Goal: Complete application form: Complete application form

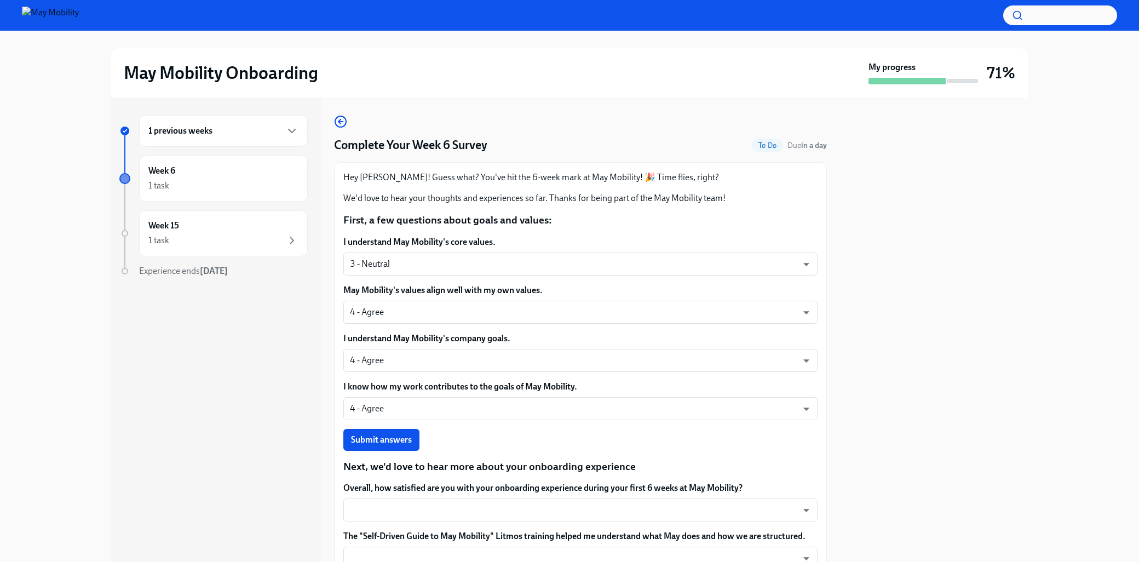
click at [976, 299] on div at bounding box center [934, 329] width 188 height 464
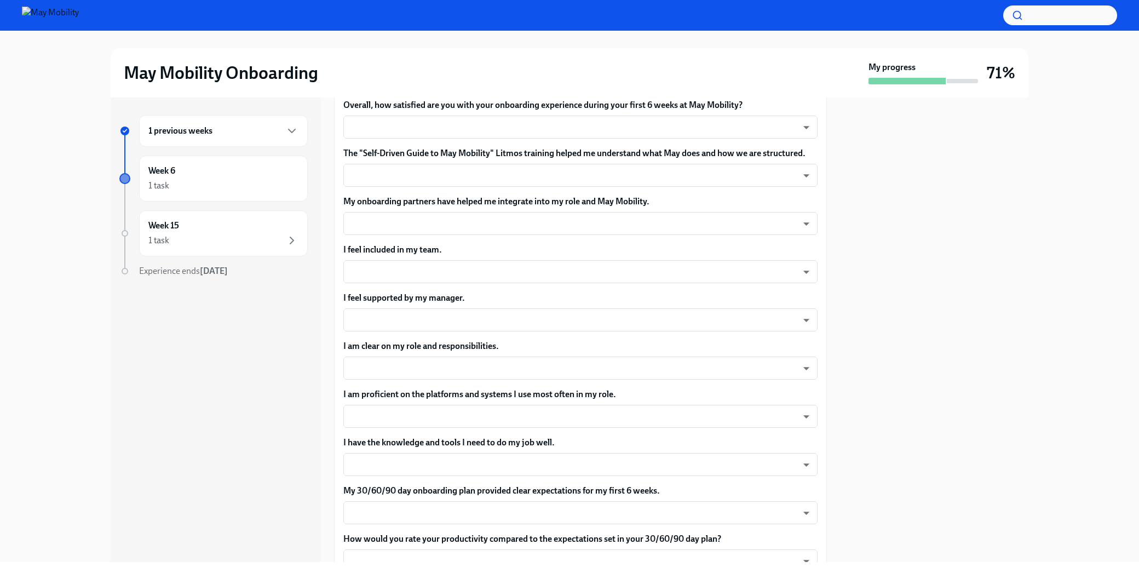
scroll to position [317, 0]
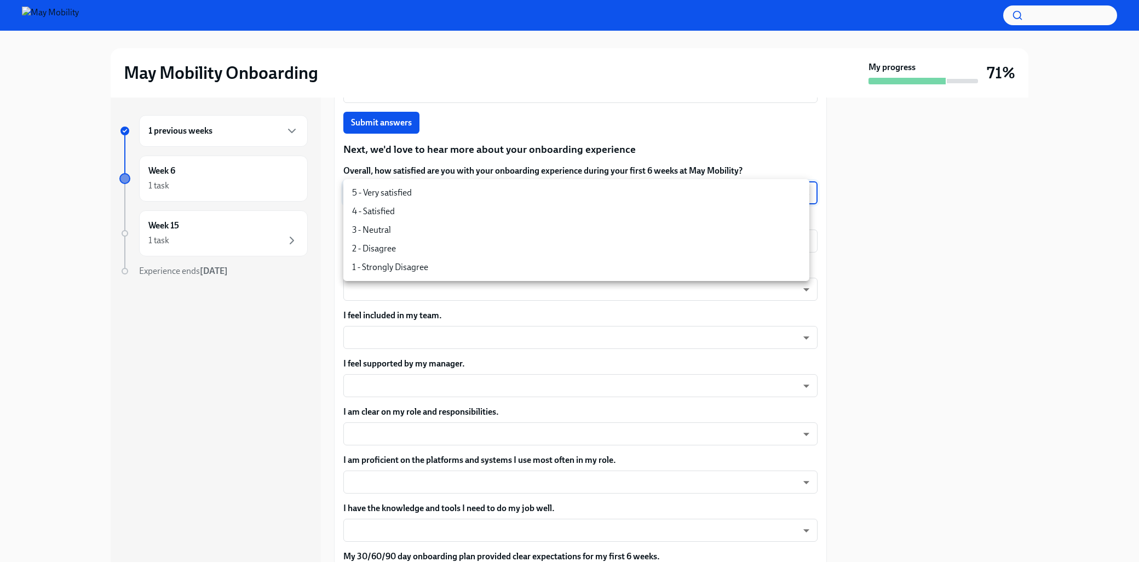
click at [779, 198] on body "May Mobility Onboarding My progress 71% 1 previous weeks Week 6 1 task Week 15 …" at bounding box center [569, 286] width 1139 height 573
click at [756, 216] on li "4 - Satisfied" at bounding box center [576, 211] width 466 height 19
type input "nYbWsvkNA"
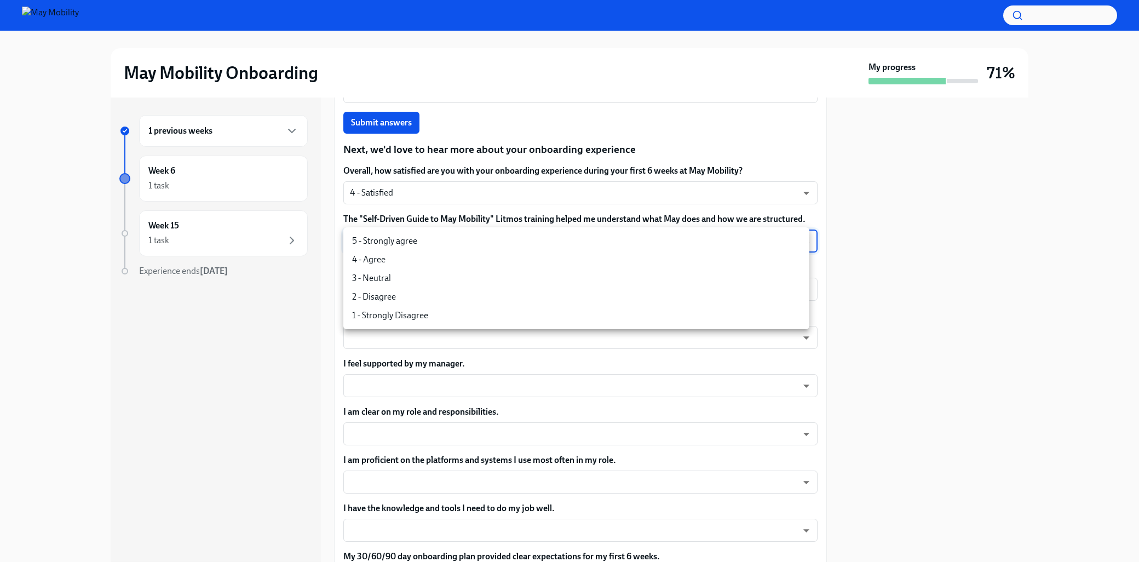
click at [738, 246] on body "May Mobility Onboarding My progress 71% 1 previous weeks Week 6 1 task Week 15 …" at bounding box center [569, 286] width 1139 height 573
click at [715, 269] on li "3 - Neutral" at bounding box center [576, 278] width 466 height 19
type input "uYz84vslQ"
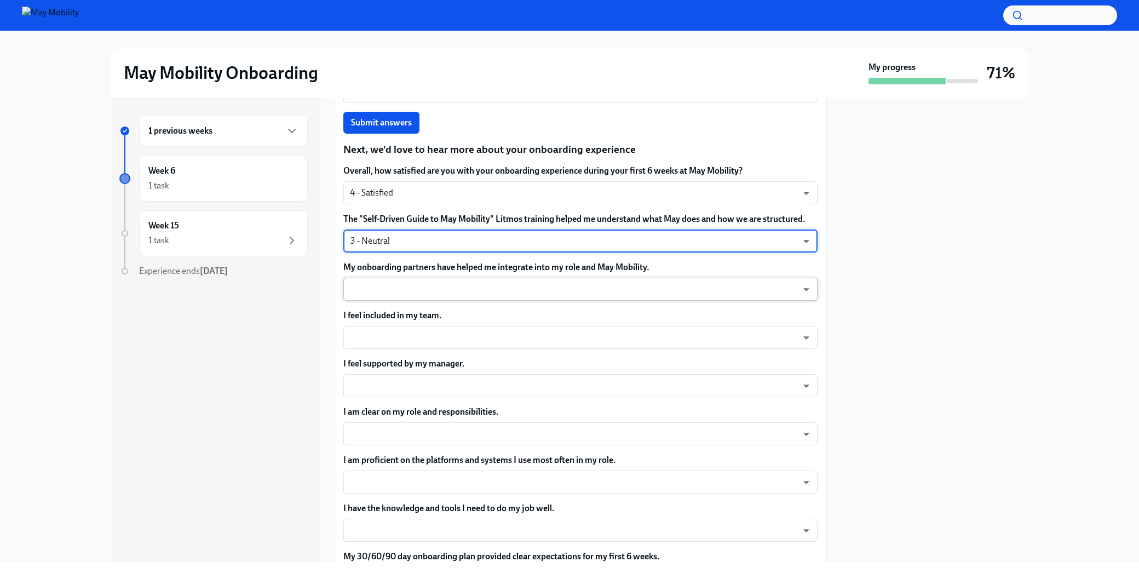
click at [694, 290] on body "May Mobility Onboarding My progress 71% 1 previous weeks Week 6 1 task Week 15 …" at bounding box center [569, 286] width 1139 height 573
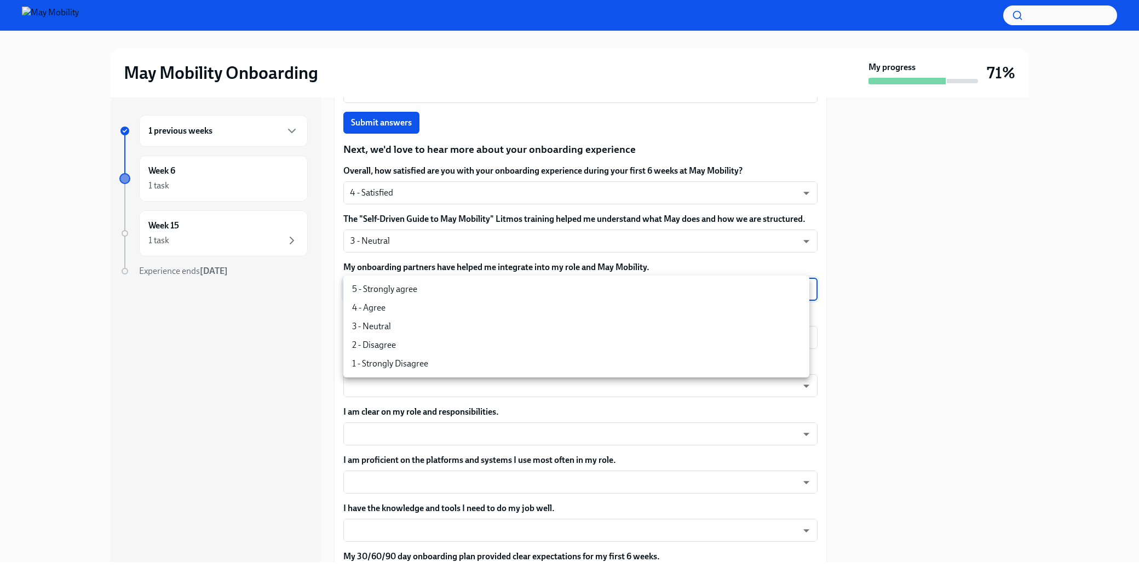
click at [693, 290] on li "5 - Strongly agree" at bounding box center [576, 289] width 466 height 19
type input "insi6vOkl"
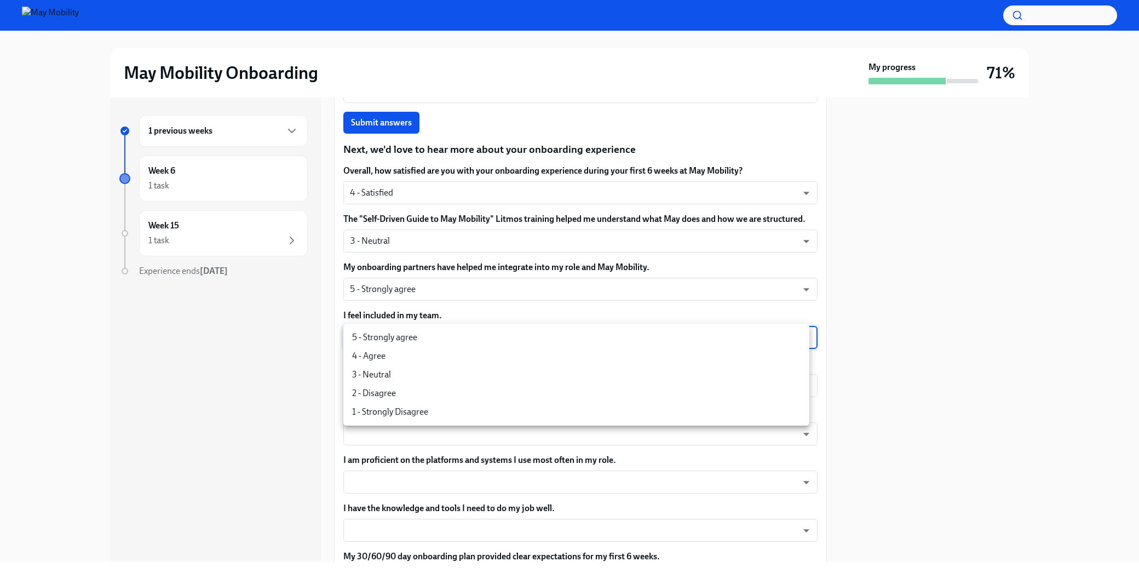
click at [662, 341] on body "May Mobility Onboarding My progress 71% 1 previous weeks Week 6 1 task Week 15 …" at bounding box center [569, 286] width 1139 height 573
click at [652, 360] on li "4 - Agree" at bounding box center [576, 356] width 466 height 19
type input "nYbWsvkNA"
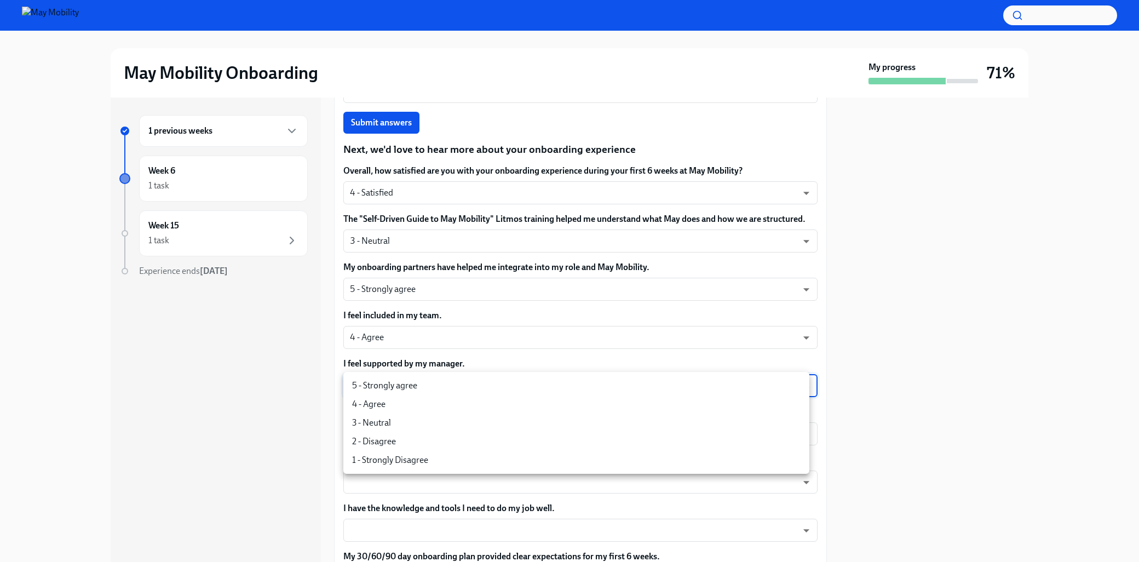
click at [634, 383] on body "May Mobility Onboarding My progress 71% 1 previous weeks Week 6 1 task Week 15 …" at bounding box center [569, 286] width 1139 height 573
click at [633, 394] on li "5 - Strongly agree" at bounding box center [576, 385] width 466 height 19
type input "insi6vOkl"
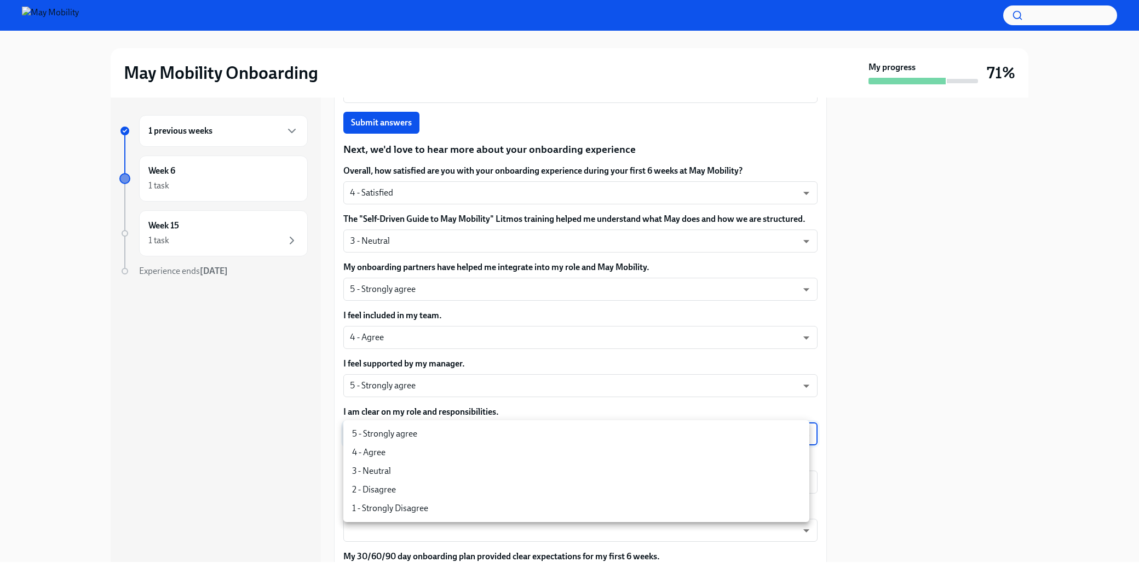
click at [614, 437] on body "May Mobility Onboarding My progress 71% 1 previous weeks Week 6 1 task Week 15 …" at bounding box center [569, 286] width 1139 height 573
click at [584, 468] on li "3 - Neutral" at bounding box center [576, 471] width 466 height 19
type input "uYz84vslQ"
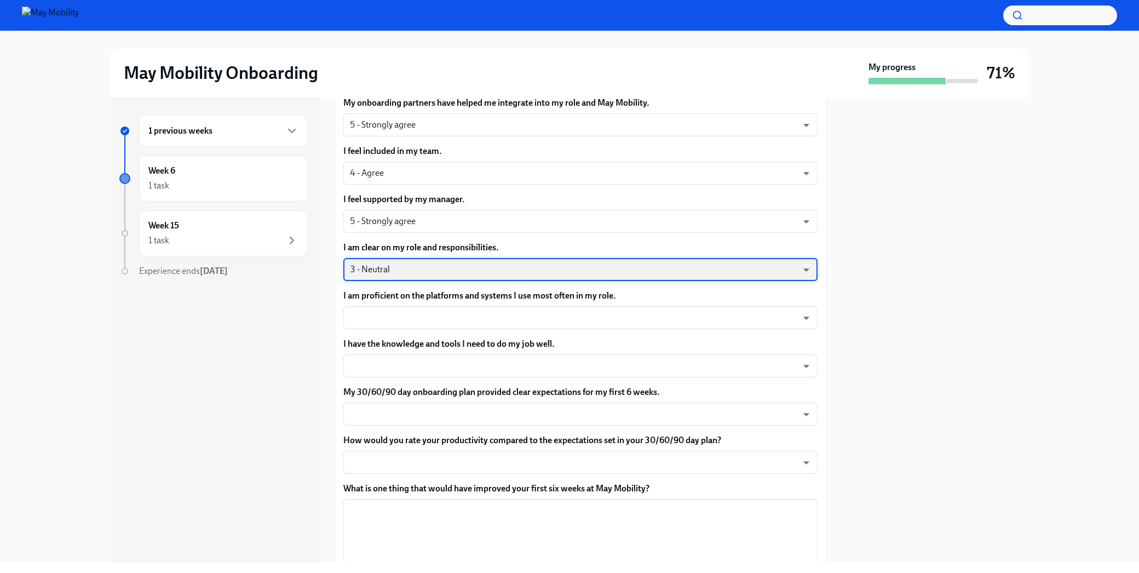
scroll to position [514, 0]
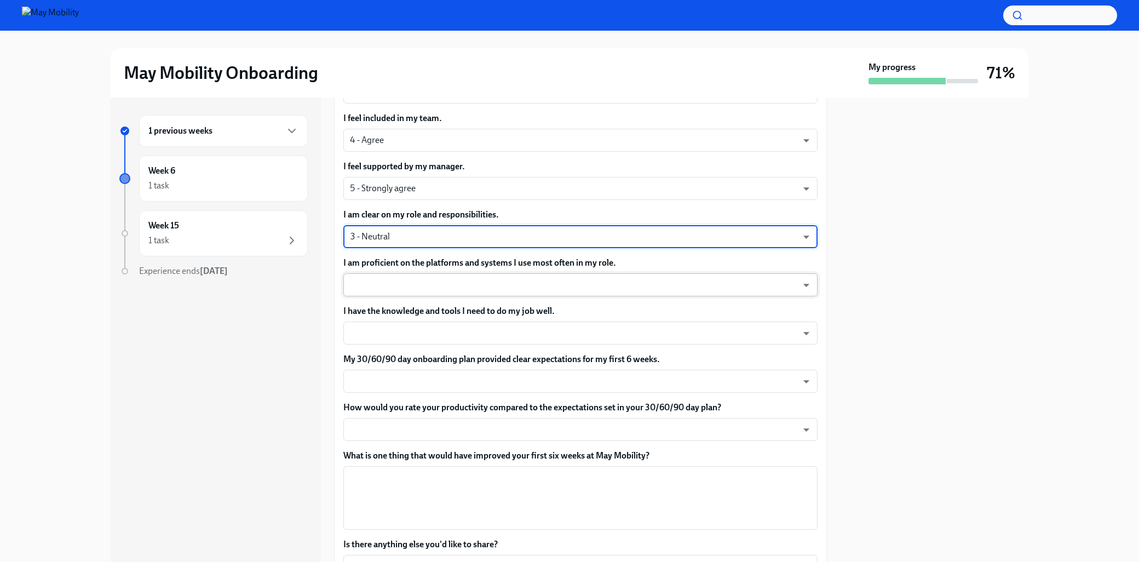
click at [630, 284] on body "May Mobility Onboarding My progress 71% 1 previous weeks Week 6 1 task Week 15 …" at bounding box center [569, 286] width 1139 height 573
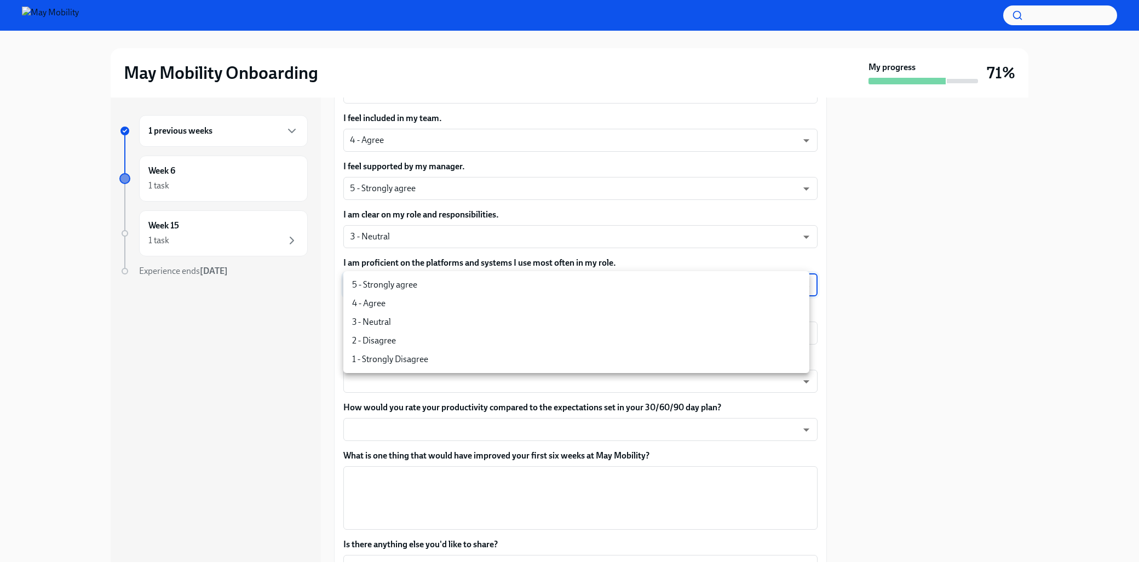
click at [612, 295] on li "4 - Agree" at bounding box center [576, 303] width 466 height 19
type input "nYbWsvkNA"
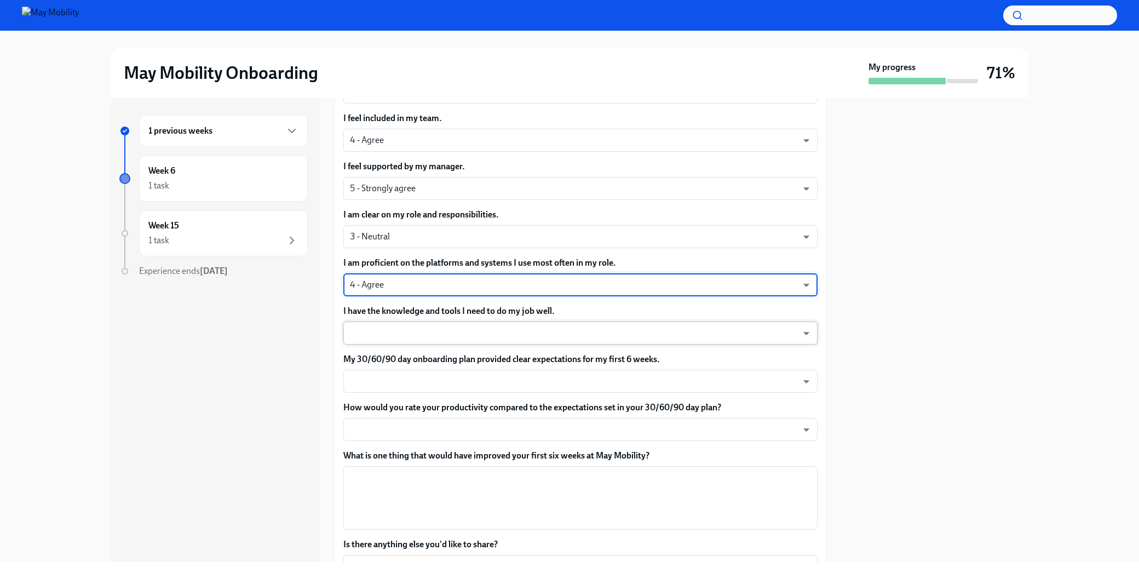
click at [590, 338] on body "May Mobility Onboarding My progress 71% 1 previous weeks Week 6 1 task Week 15 …" at bounding box center [569, 286] width 1139 height 573
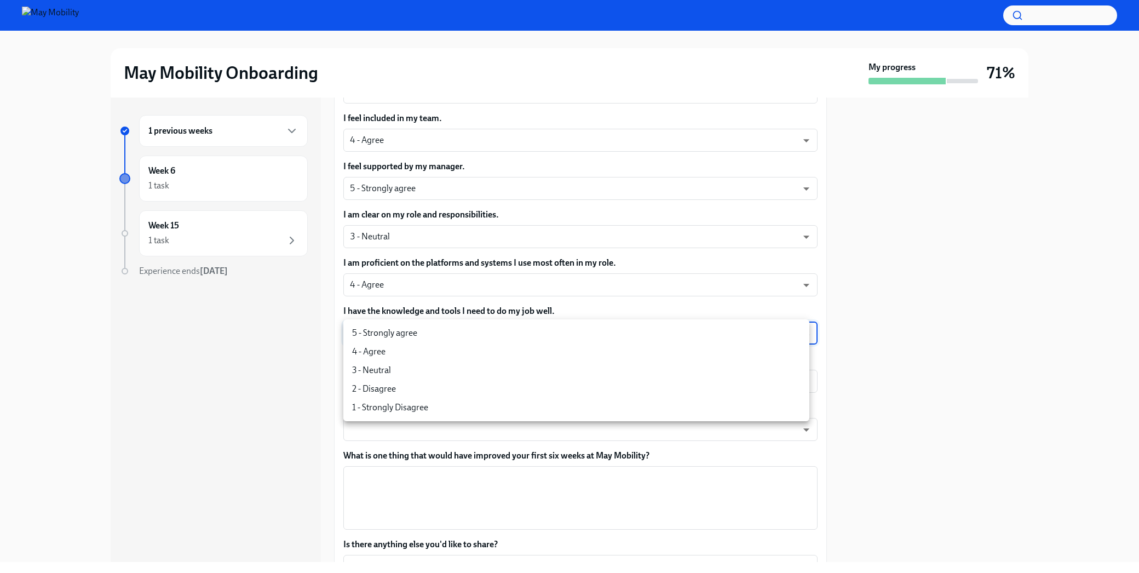
click at [932, 389] on div at bounding box center [569, 286] width 1139 height 573
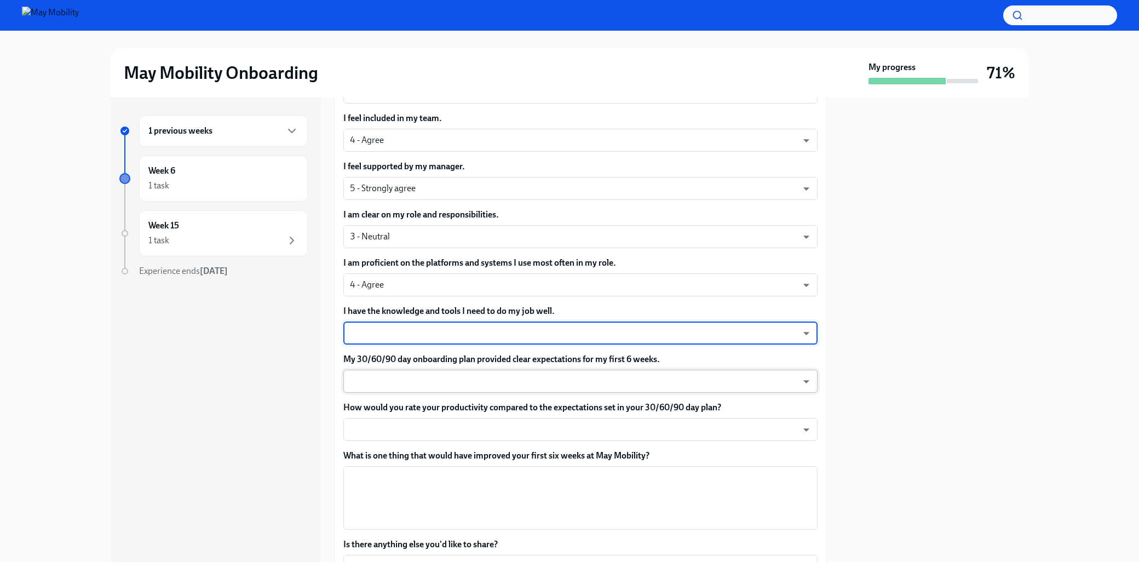
click at [733, 380] on body "May Mobility Onboarding My progress 71% 1 previous weeks Week 6 1 task Week 15 …" at bounding box center [569, 286] width 1139 height 573
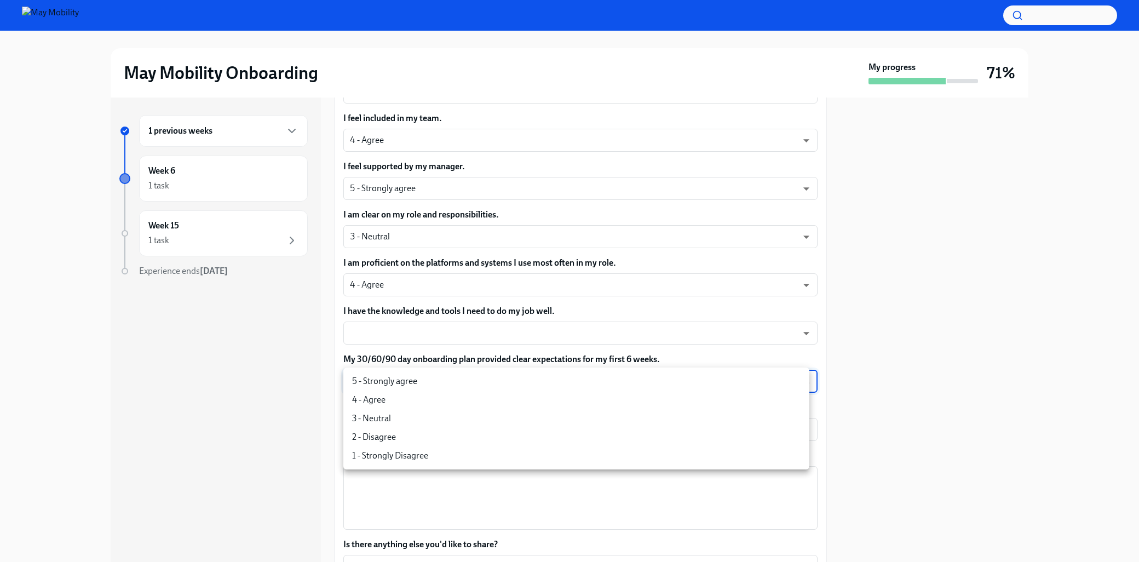
click at [697, 407] on li "4 - Agree" at bounding box center [576, 400] width 466 height 19
type input "nYbWsvkNA"
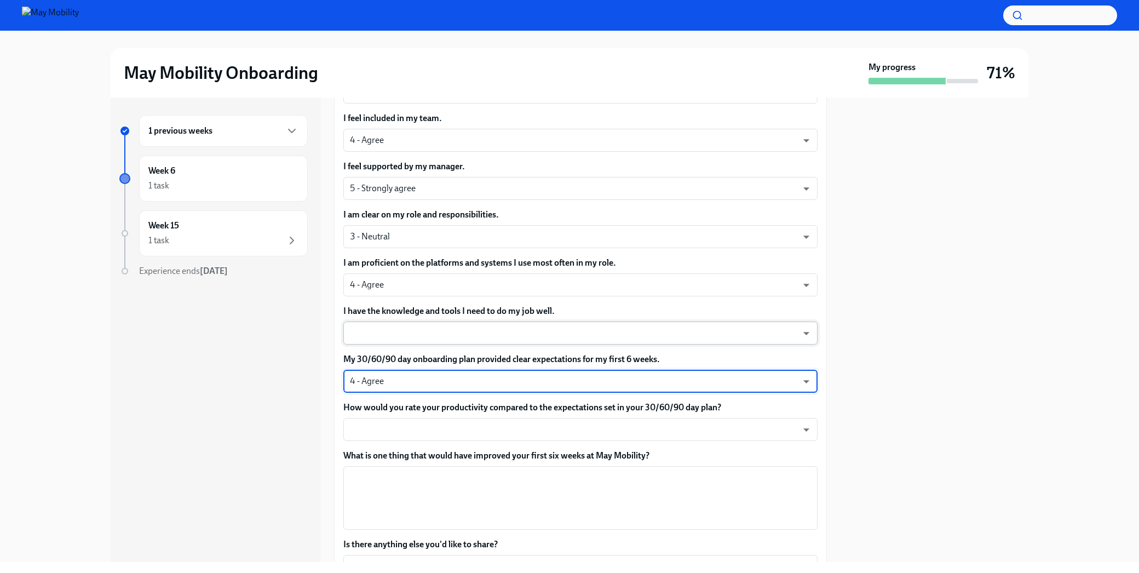
click at [667, 334] on body "May Mobility Onboarding My progress 71% 1 previous weeks Week 6 1 task Week 15 …" at bounding box center [569, 286] width 1139 height 573
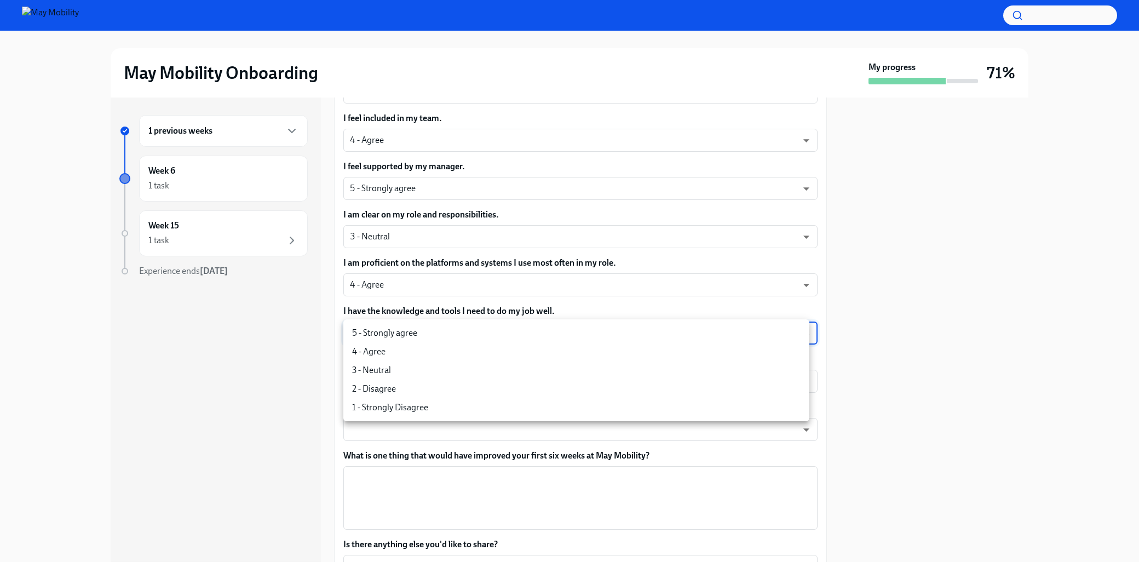
click at [1042, 352] on div at bounding box center [569, 286] width 1139 height 573
click at [636, 343] on body "May Mobility Onboarding My progress 71% 1 previous weeks Week 6 1 task Week 15 …" at bounding box center [569, 286] width 1139 height 573
click at [630, 362] on li "3 - Neutral" at bounding box center [576, 370] width 466 height 19
type input "uYz84vslQ"
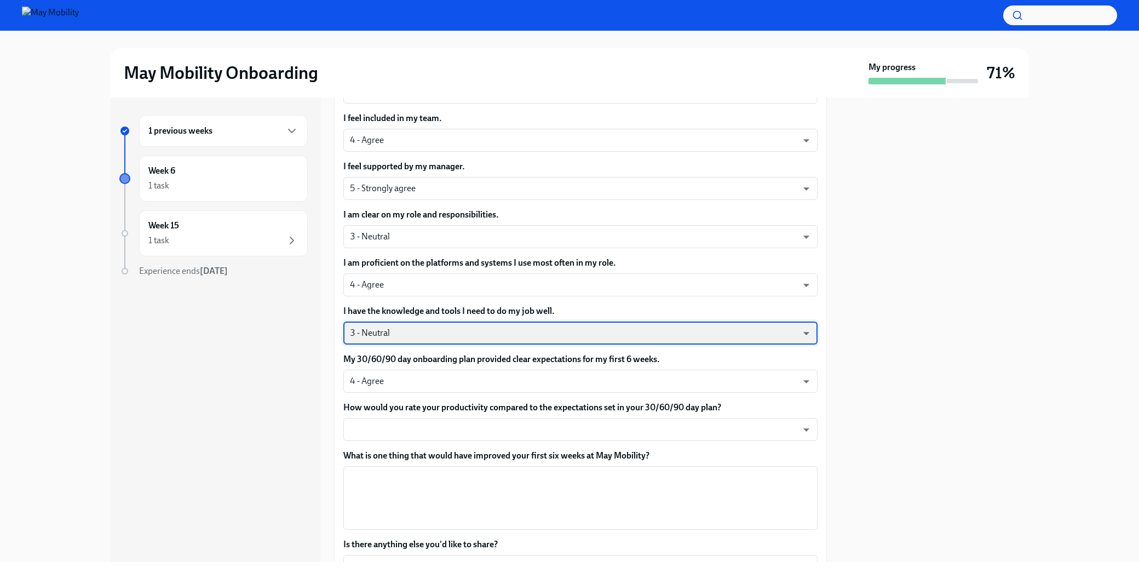
scroll to position [646, 0]
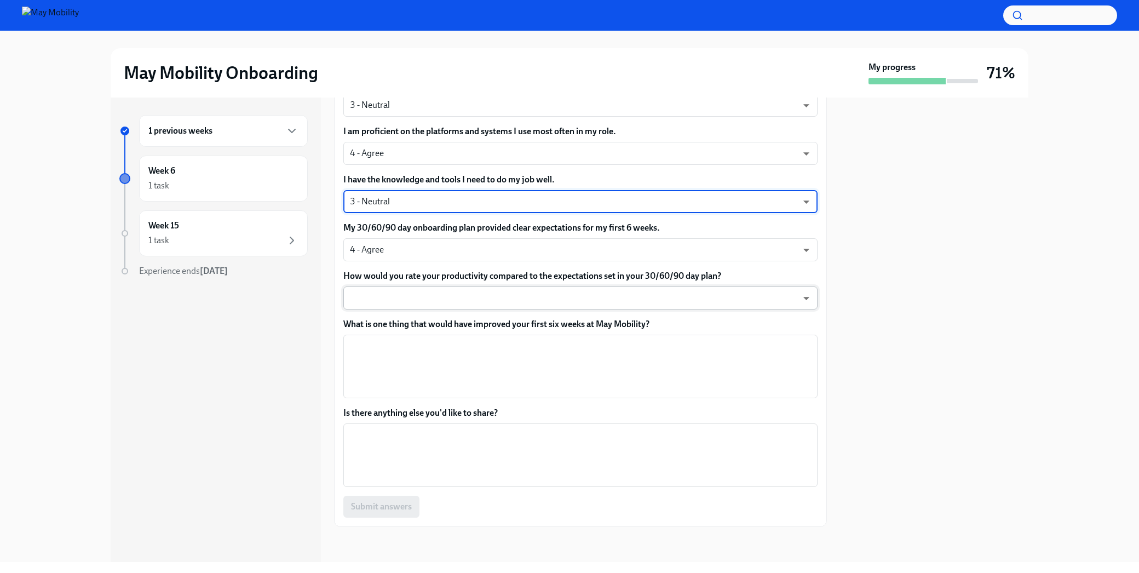
click at [747, 305] on body "May Mobility Onboarding My progress 71% 1 previous weeks Week 6 1 task Week 15 …" at bounding box center [569, 286] width 1139 height 573
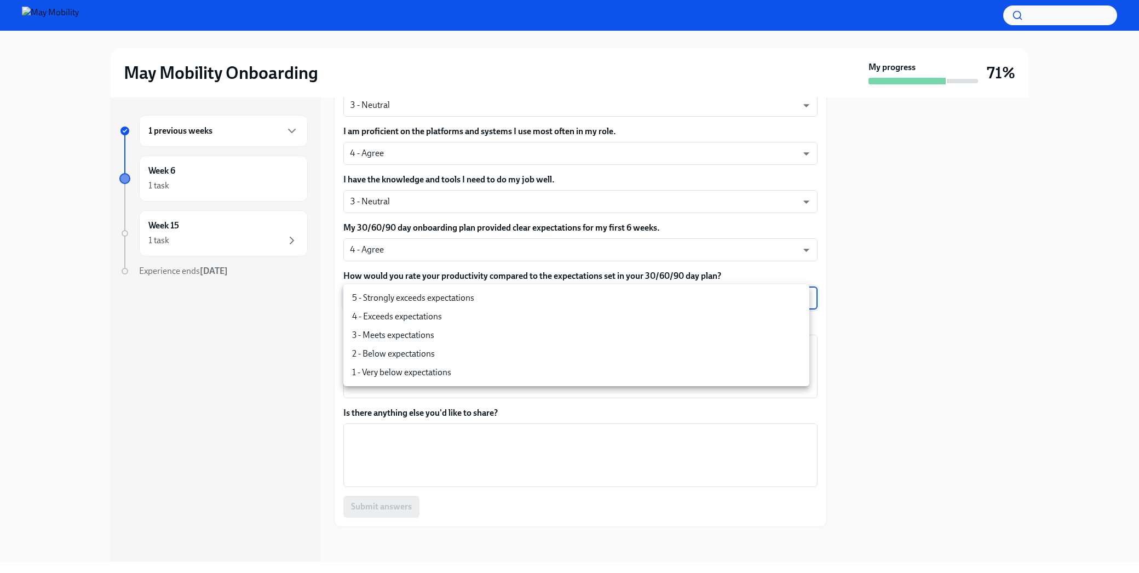
click at [956, 341] on div at bounding box center [569, 286] width 1139 height 573
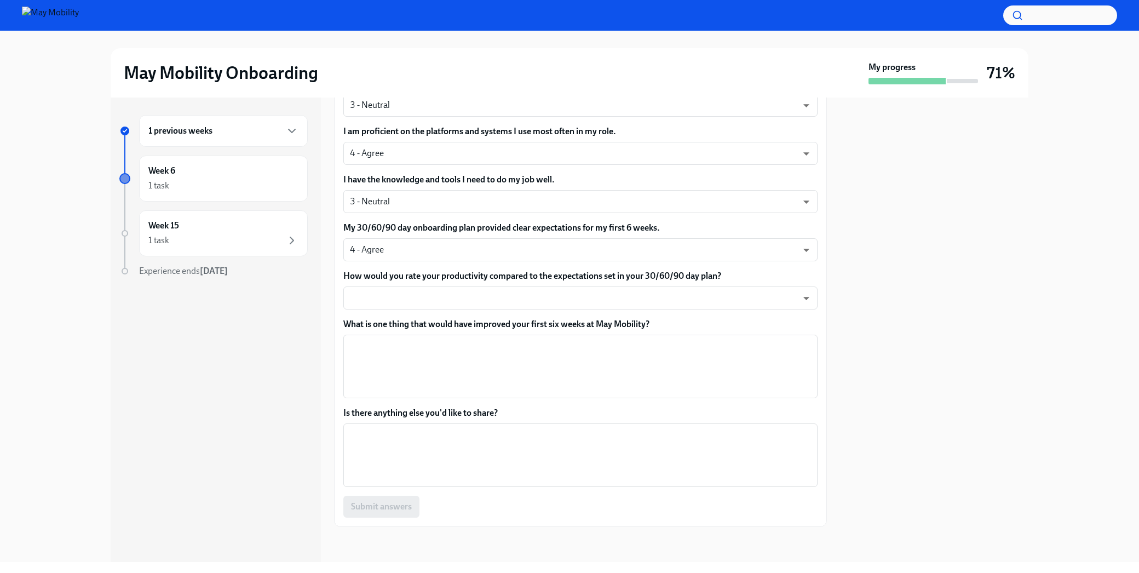
click at [868, 324] on div at bounding box center [934, 329] width 188 height 464
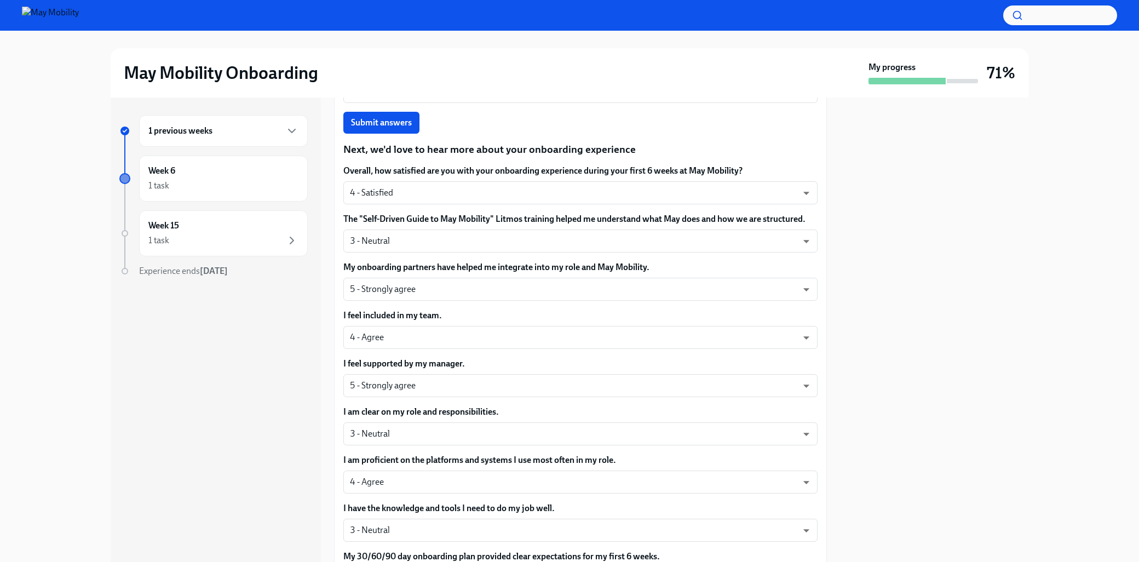
scroll to position [0, 0]
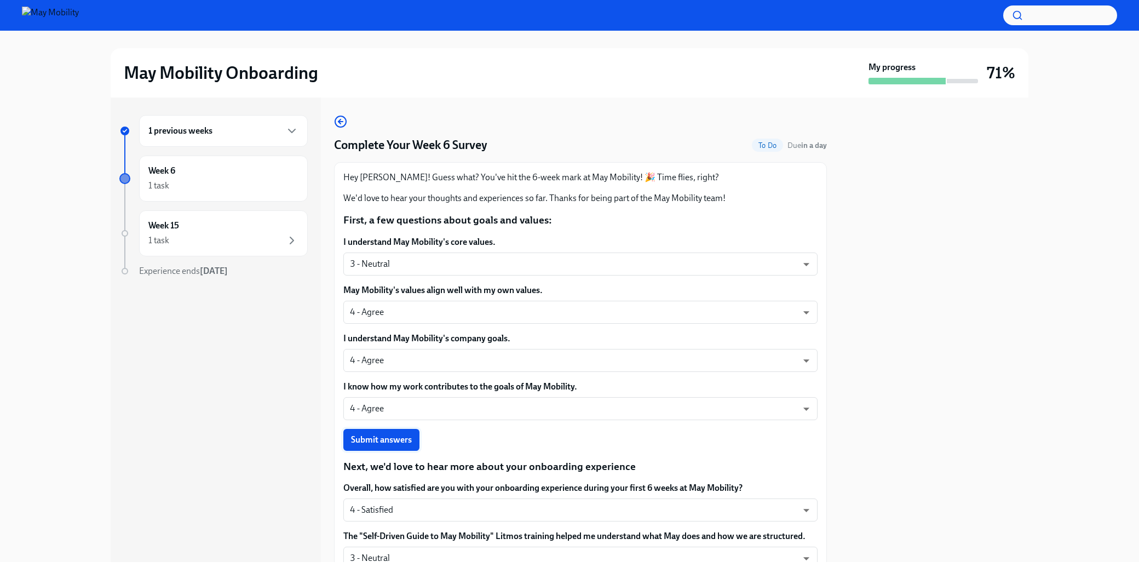
click at [398, 443] on span "Submit answers" at bounding box center [381, 439] width 61 height 11
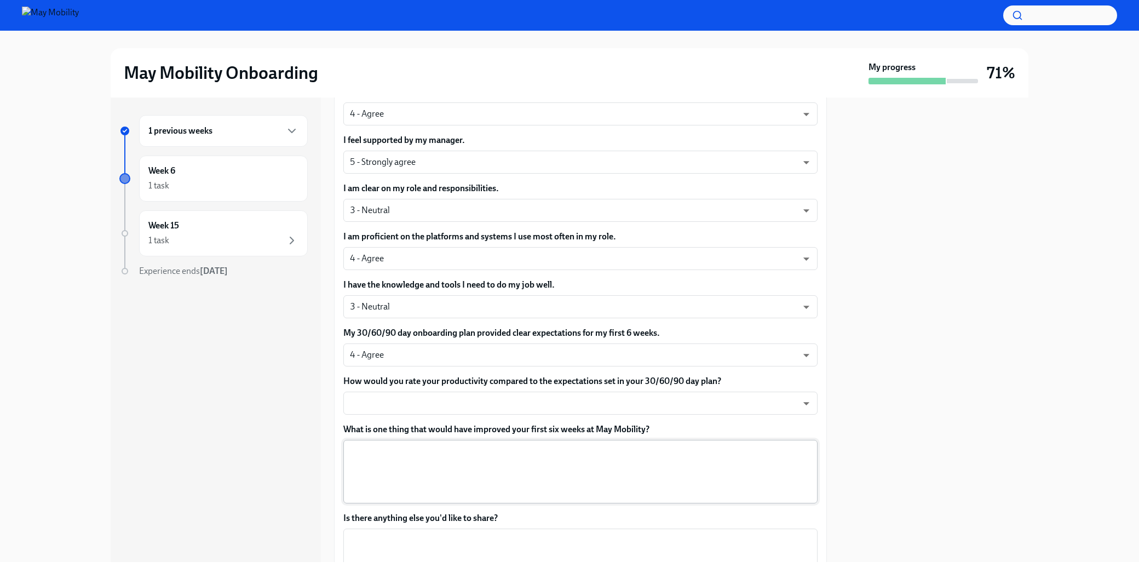
scroll to position [646, 0]
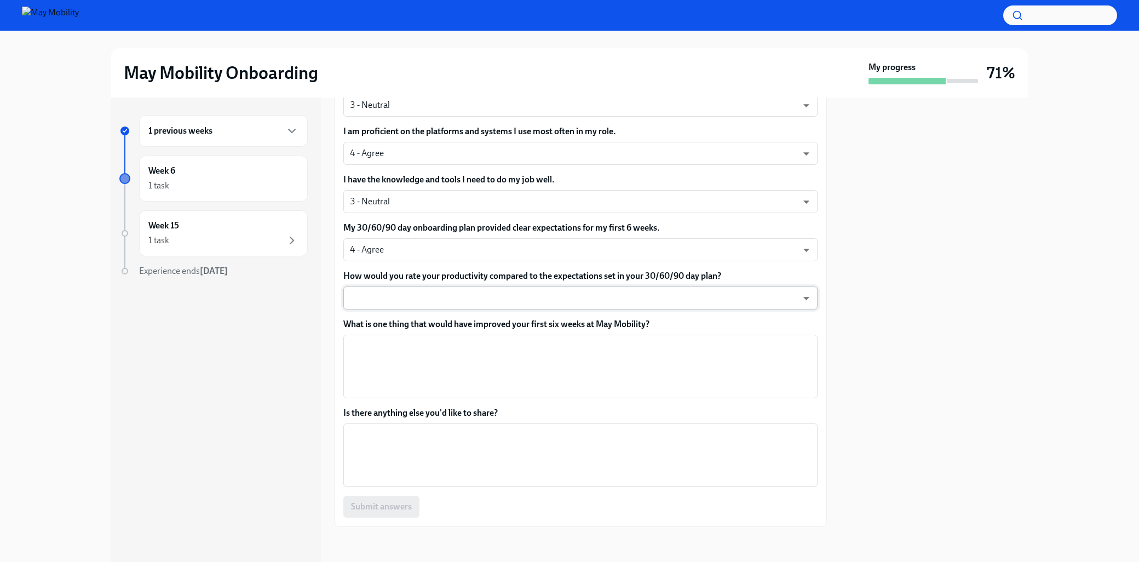
click at [777, 307] on body "May Mobility Onboarding My progress 71% 1 previous weeks Week 6 1 task Week 15 …" at bounding box center [569, 286] width 1139 height 573
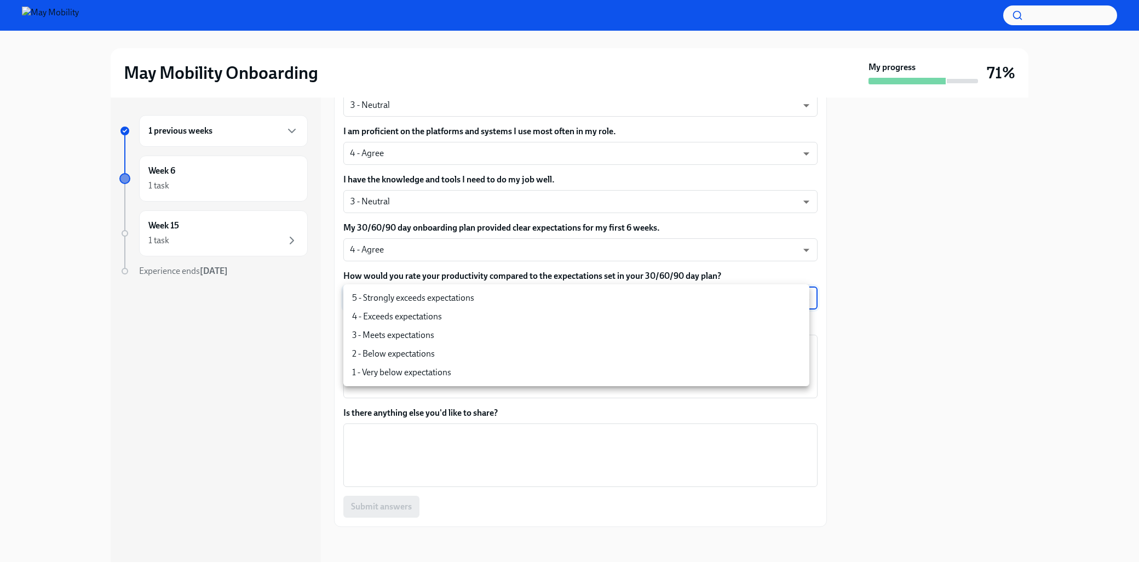
click at [736, 354] on li "2 - Below expectations" at bounding box center [576, 353] width 466 height 19
type input "FhD7fP9Xl"
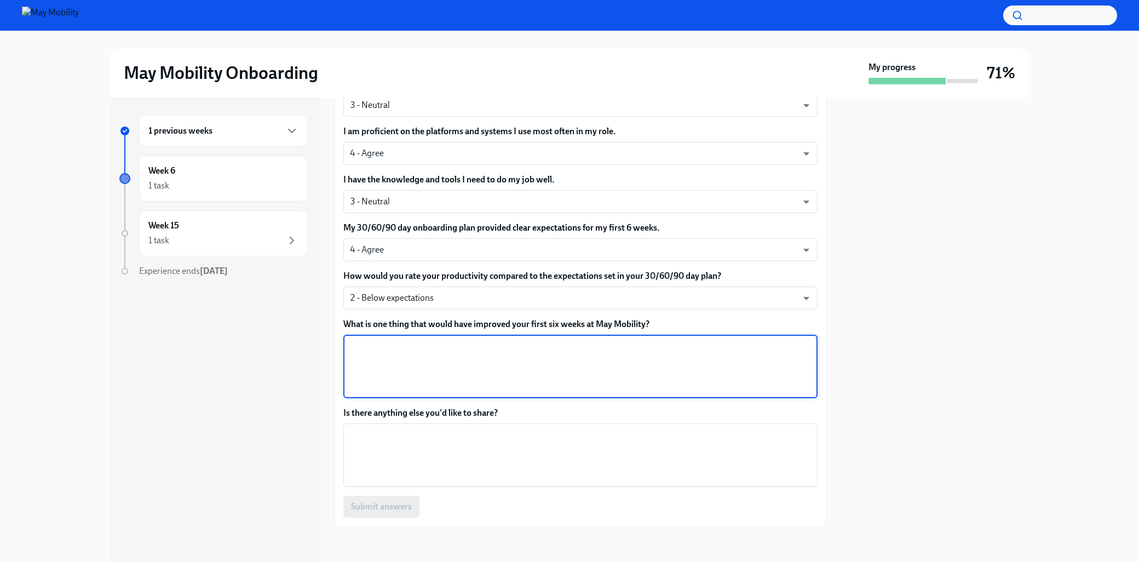
click at [728, 385] on textarea "What is one thing that would have improved your first six weeks at May Mobility?" at bounding box center [580, 366] width 461 height 53
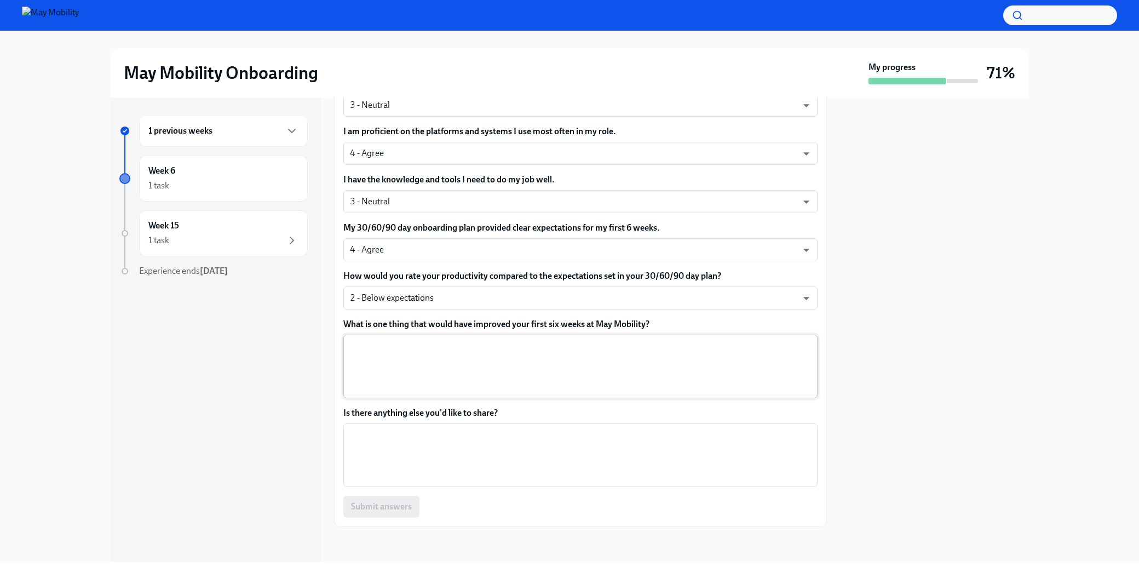
click at [661, 353] on textarea "What is one thing that would have improved your first six weeks at May Mobility?" at bounding box center [580, 366] width 461 height 53
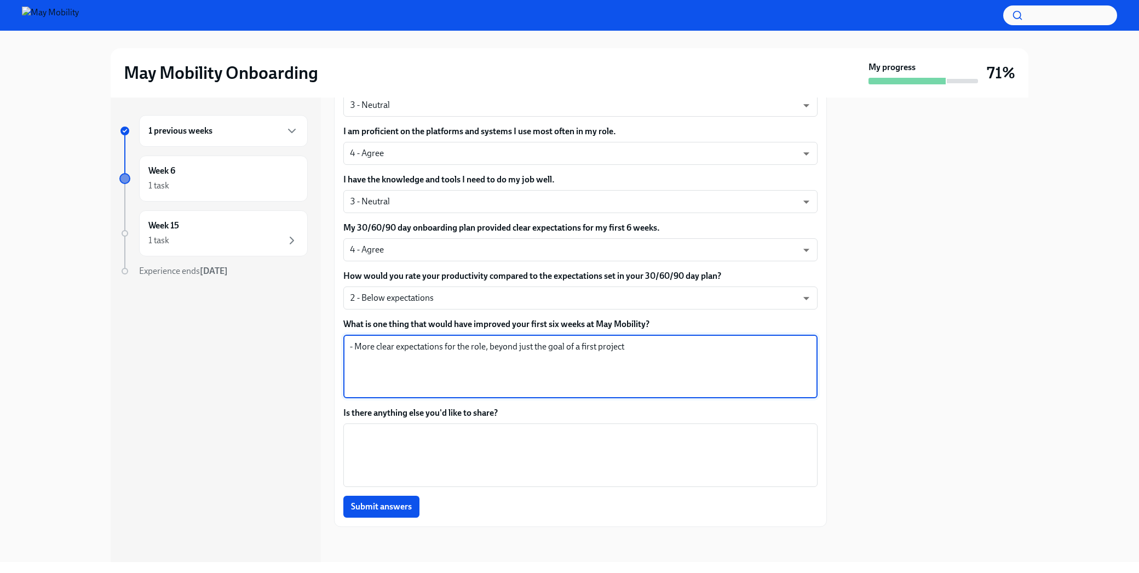
click at [491, 353] on textarea "- More clear expectations for the role, beyond just the goal of a first project" at bounding box center [580, 366] width 461 height 53
click at [668, 357] on textarea "- More clear expectations for the role beyond just the goal of a first project" at bounding box center [580, 366] width 461 height 53
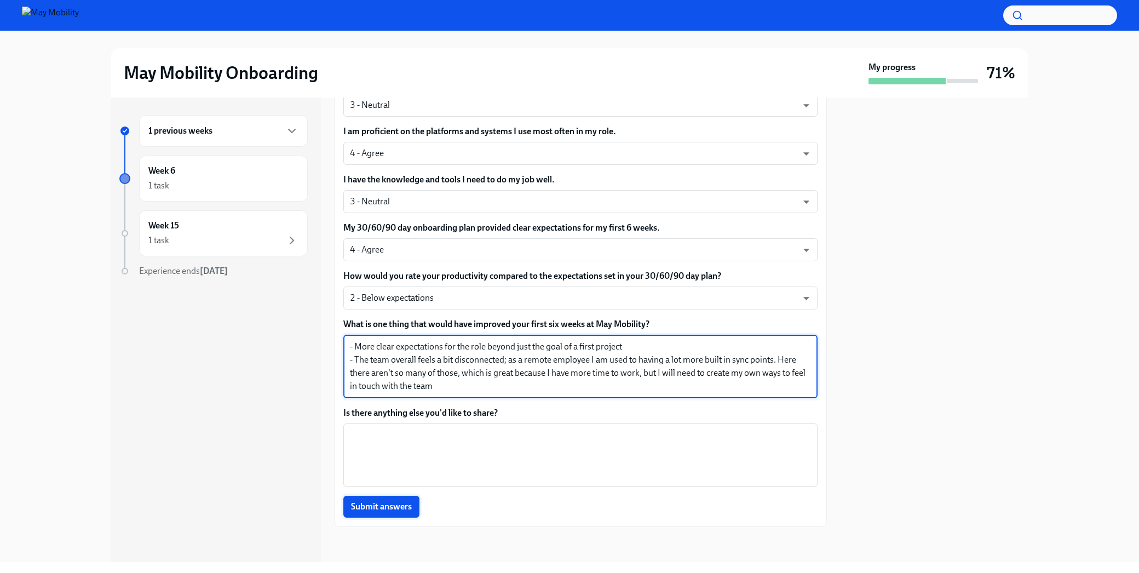
type textarea "- More clear expectations for the role beyond just the goal of a first project …"
click at [408, 512] on span "Submit answers" at bounding box center [381, 506] width 61 height 11
